Goal: Task Accomplishment & Management: Use online tool/utility

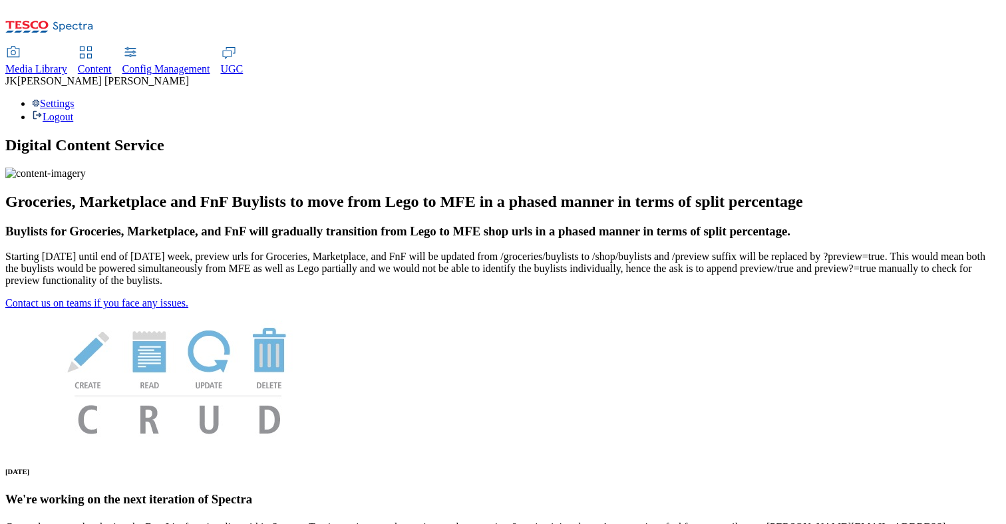
click at [112, 63] on div "Content" at bounding box center [95, 69] width 34 height 12
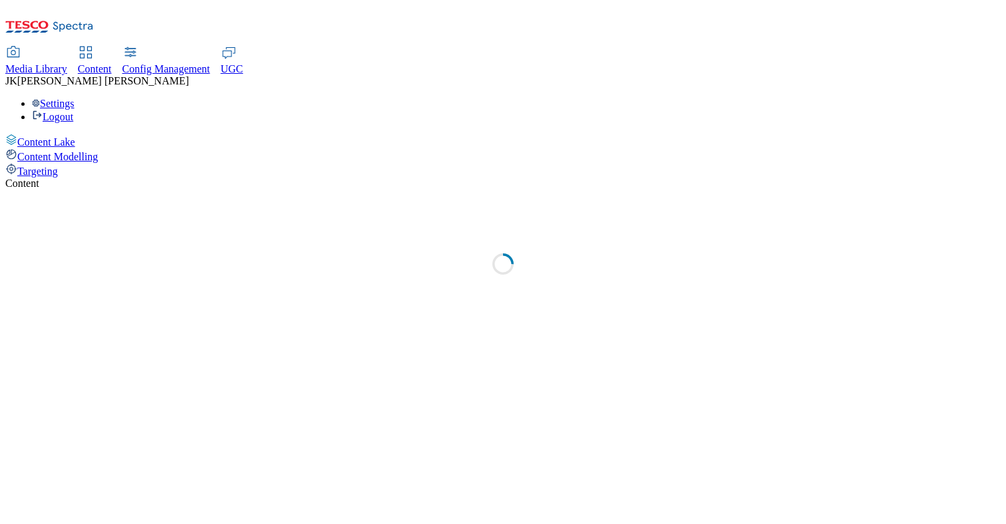
select select "group-comms"
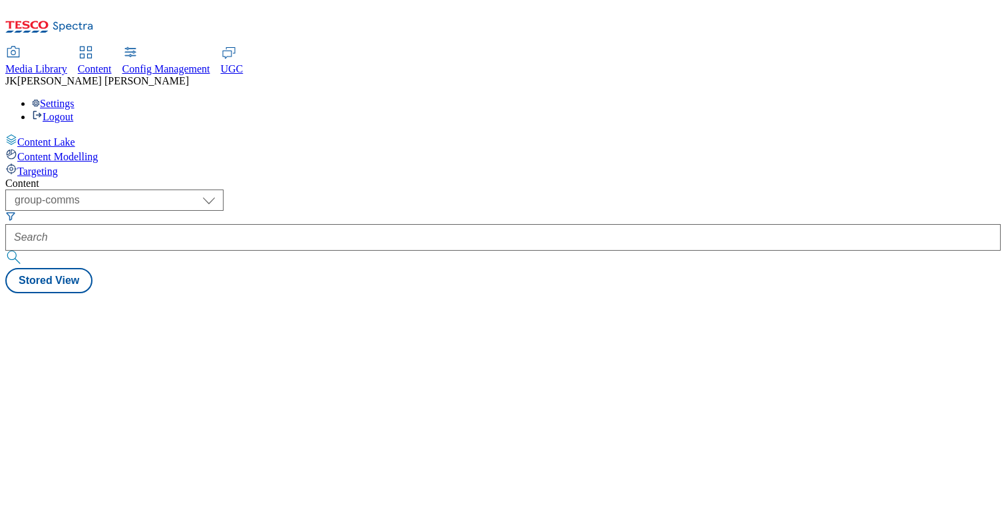
click at [58, 166] on span "Targeting" at bounding box center [37, 171] width 41 height 11
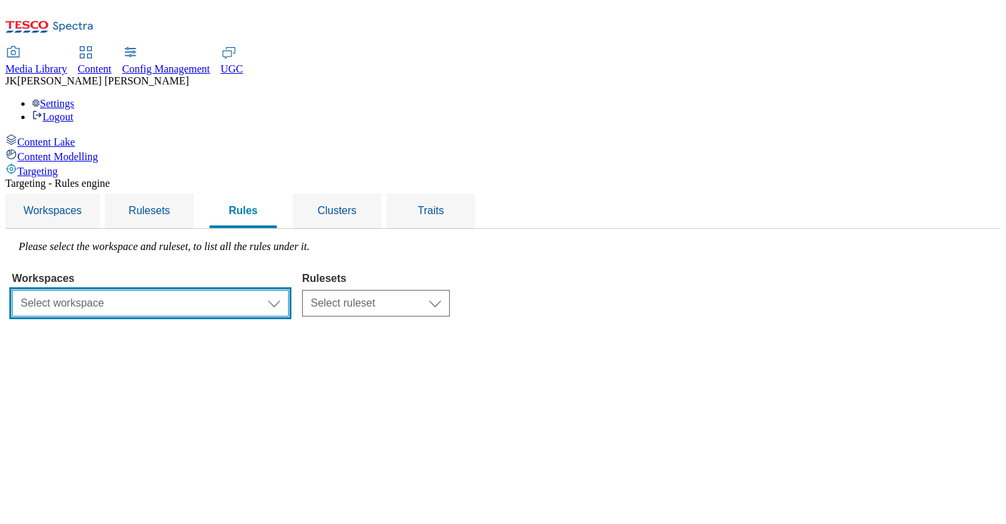
click at [289, 290] on select "Select workspace Test test 20th march Test_Sanity_28th_July Content Publishing …" at bounding box center [150, 303] width 277 height 27
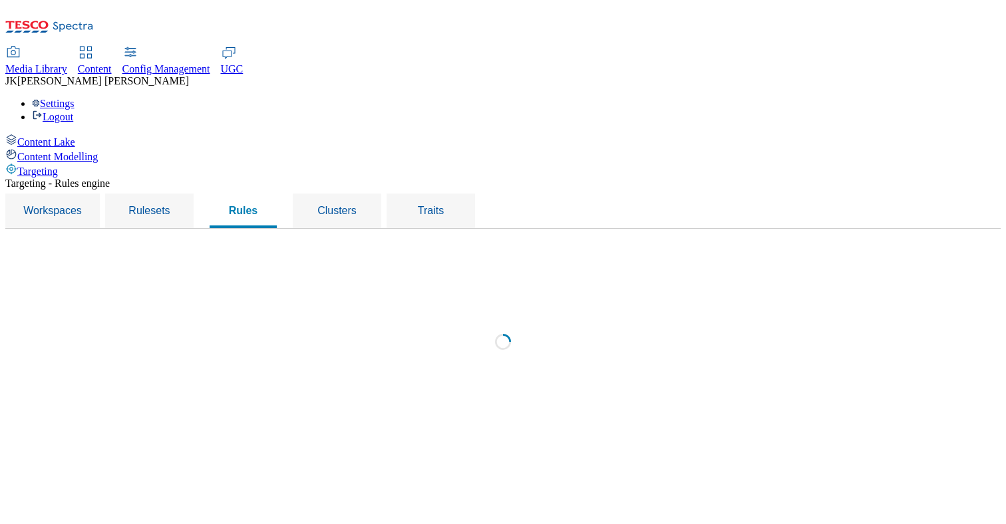
select select "f510054f-adaa-4692-b570-80fa3897127a"
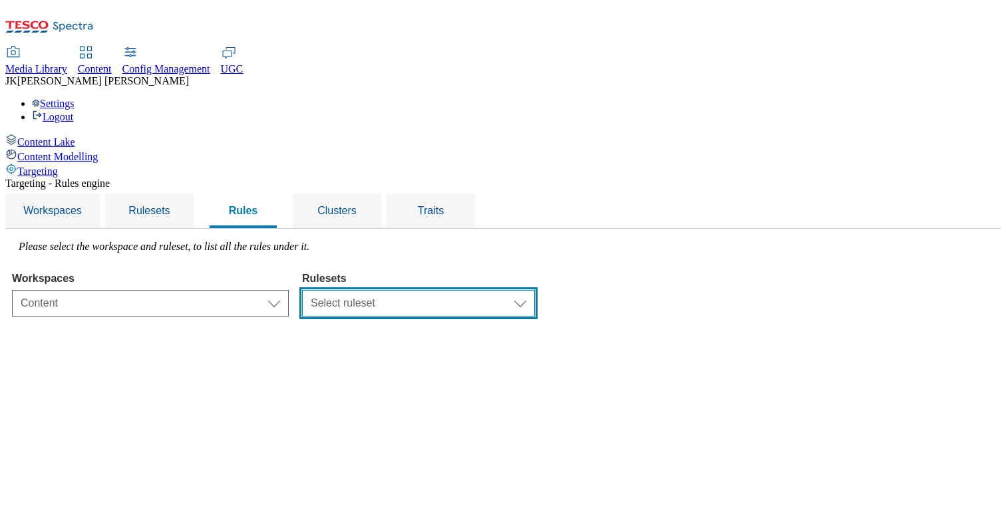
click at [513, 290] on select "Select ruleset CZ HU ROI SK TEST UK clubcard-roi clubcard-website customer-enga…" at bounding box center [418, 303] width 233 height 27
select select "d239afa9-e1f7-4b63-a9de-ff4c49dfae42"
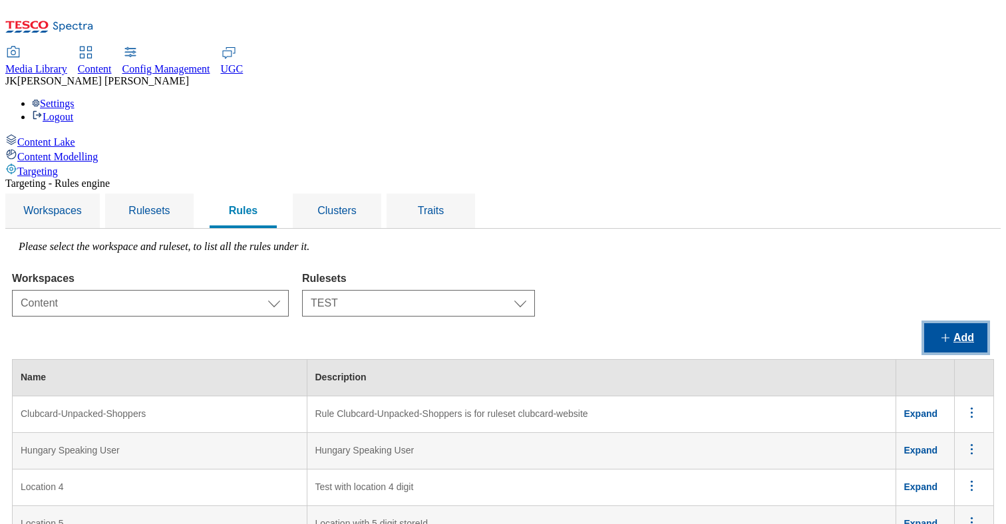
click at [987, 323] on button "Add" at bounding box center [955, 337] width 63 height 29
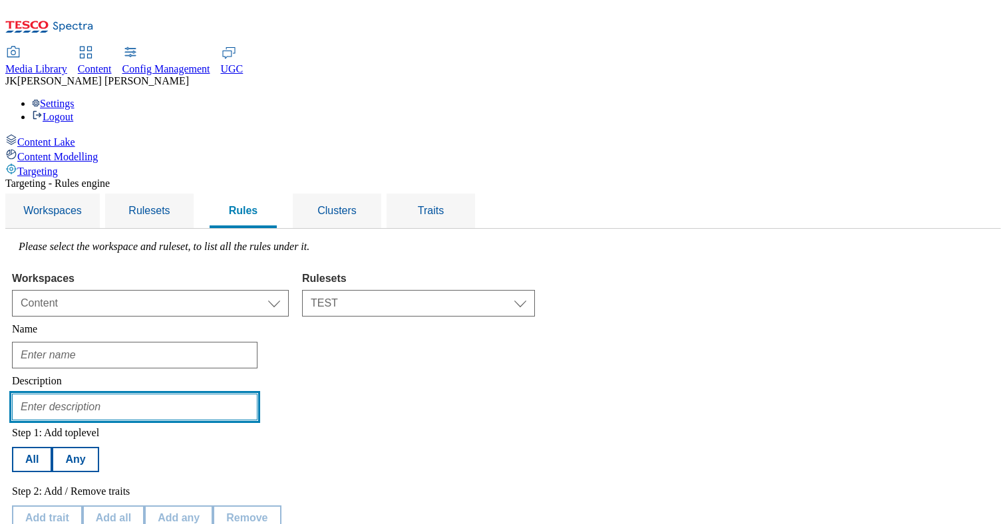
click at [210, 394] on input "text" at bounding box center [135, 407] width 246 height 27
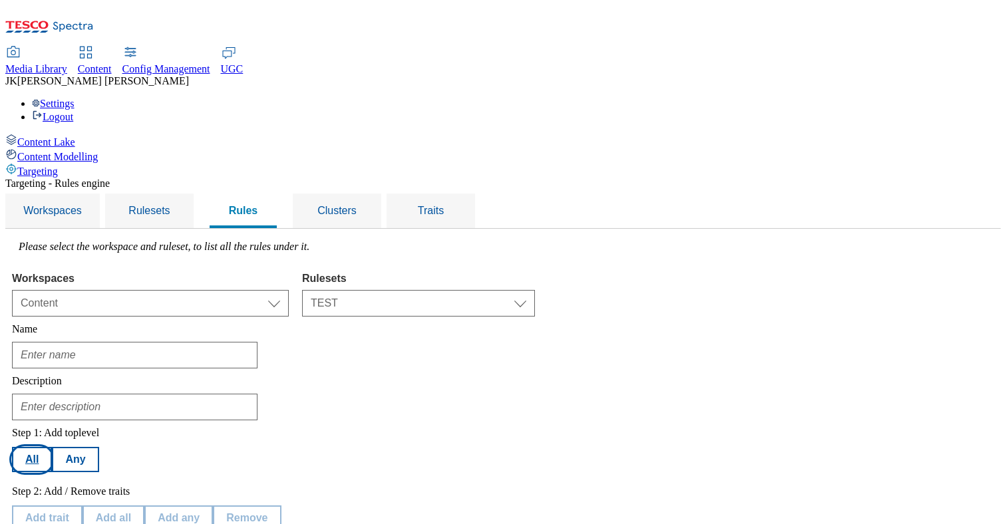
click at [52, 447] on button "All" at bounding box center [32, 459] width 40 height 25
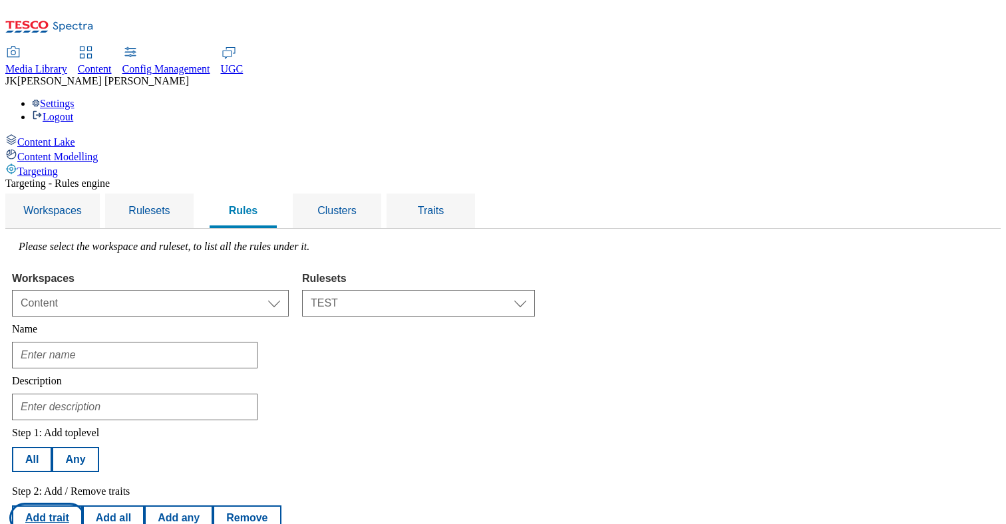
click at [83, 506] on button "Add trait" at bounding box center [47, 518] width 71 height 25
select select "channel"
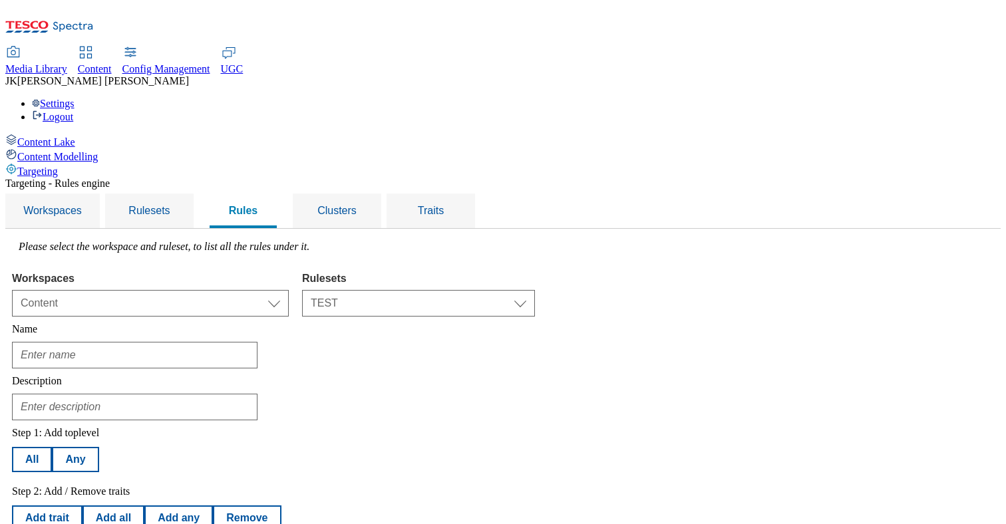
select select "equals"
